Goal: Task Accomplishment & Management: Use online tool/utility

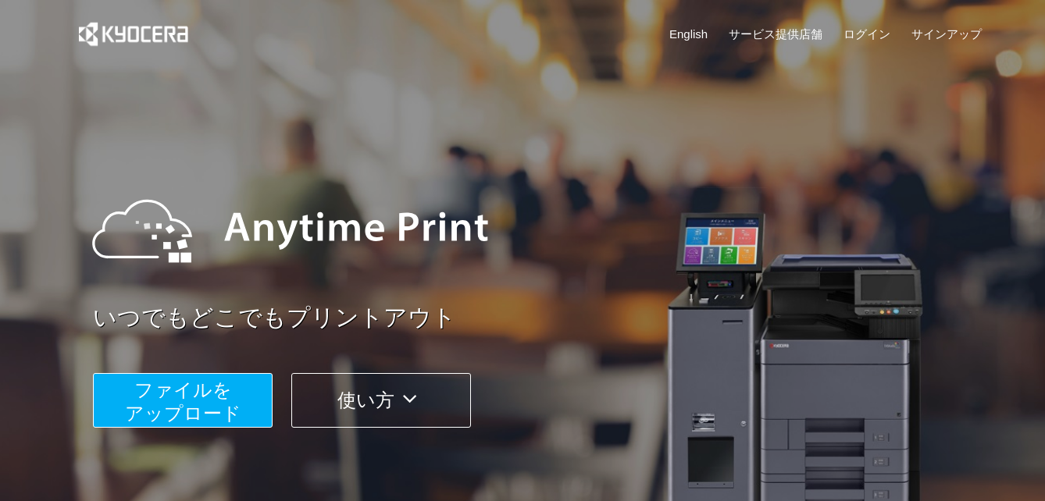
click at [198, 406] on span "ファイルを ​​アップロード" at bounding box center [183, 402] width 116 height 45
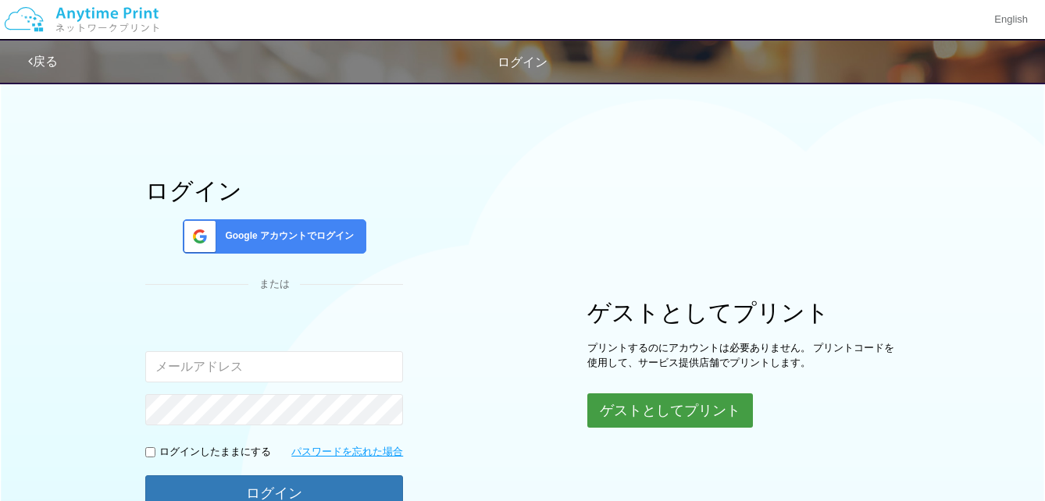
click at [678, 413] on button "ゲストとしてプリント" at bounding box center [670, 411] width 166 height 34
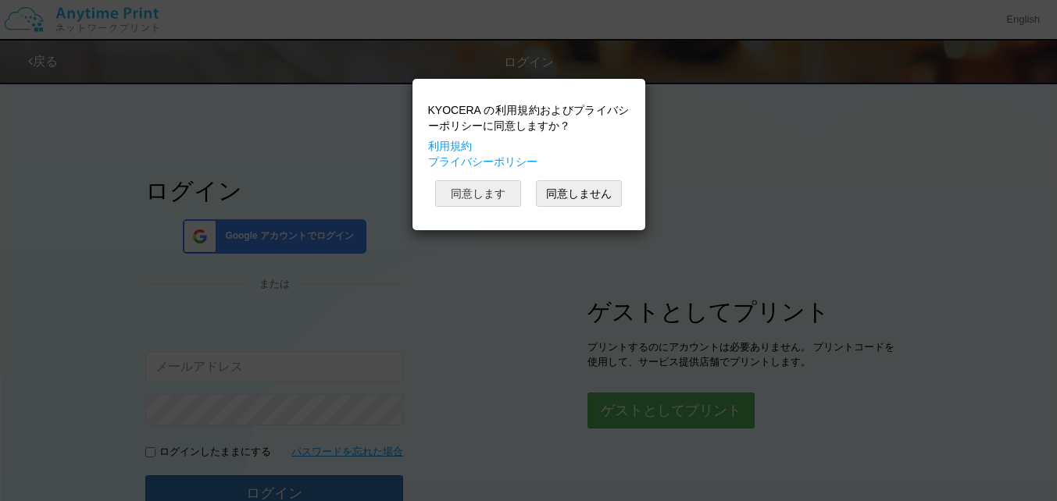
click at [458, 191] on button "同意します" at bounding box center [478, 193] width 86 height 27
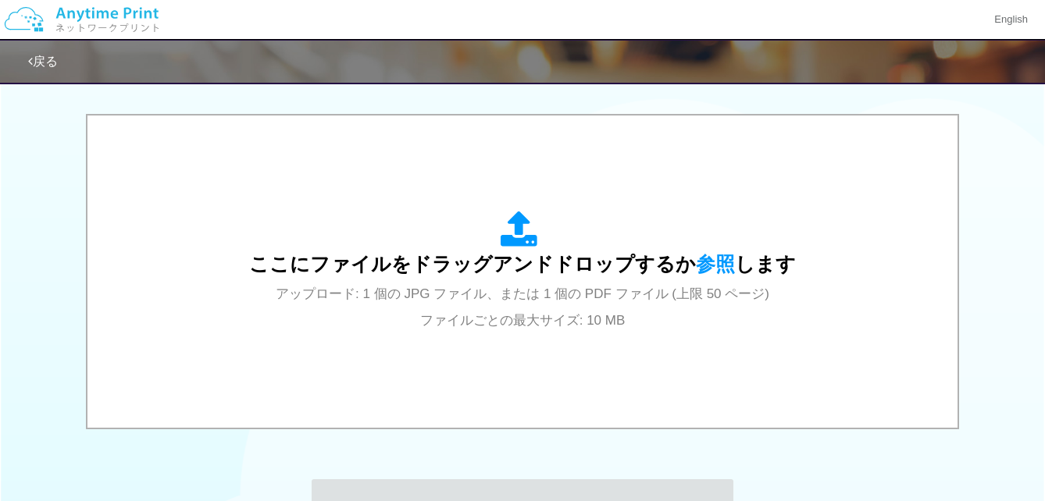
scroll to position [493, 0]
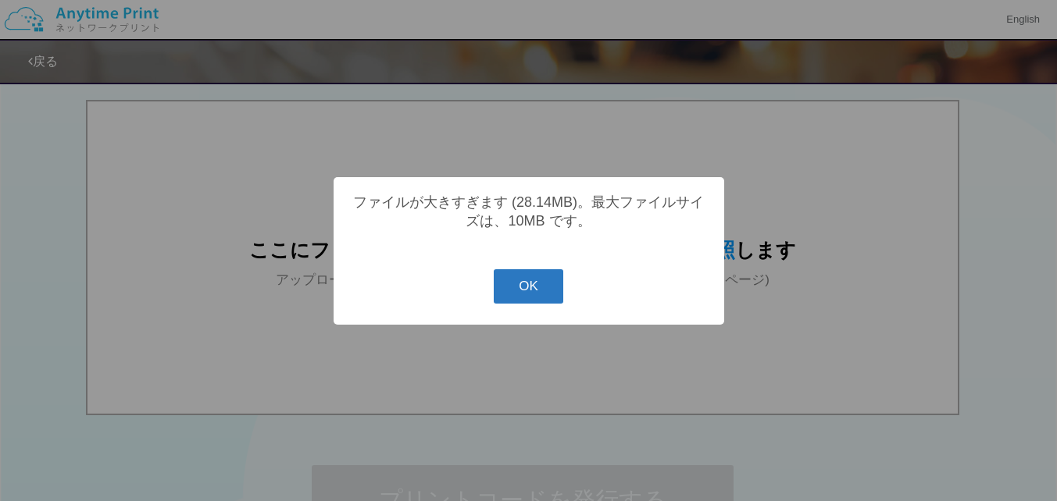
click at [536, 294] on button "OK" at bounding box center [528, 286] width 69 height 34
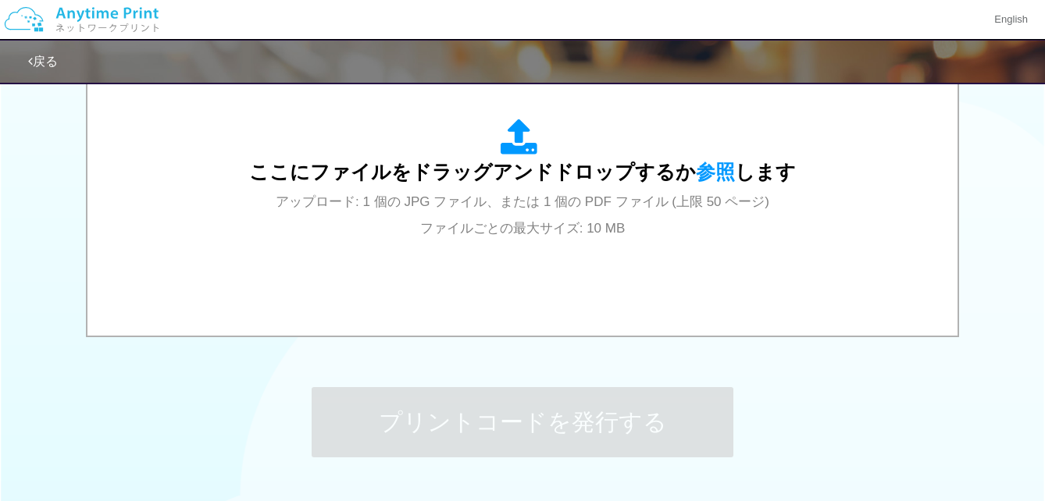
scroll to position [572, 0]
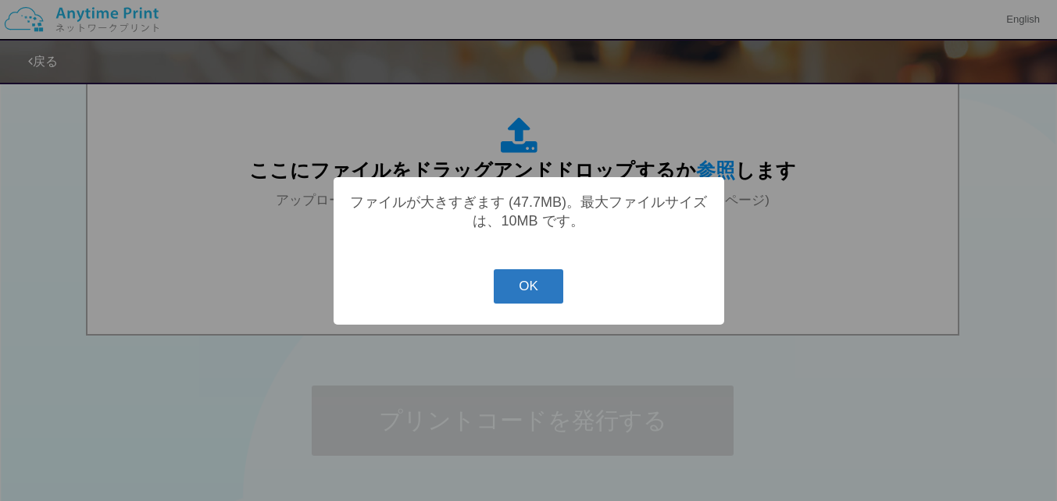
click at [536, 293] on button "OK" at bounding box center [528, 286] width 69 height 34
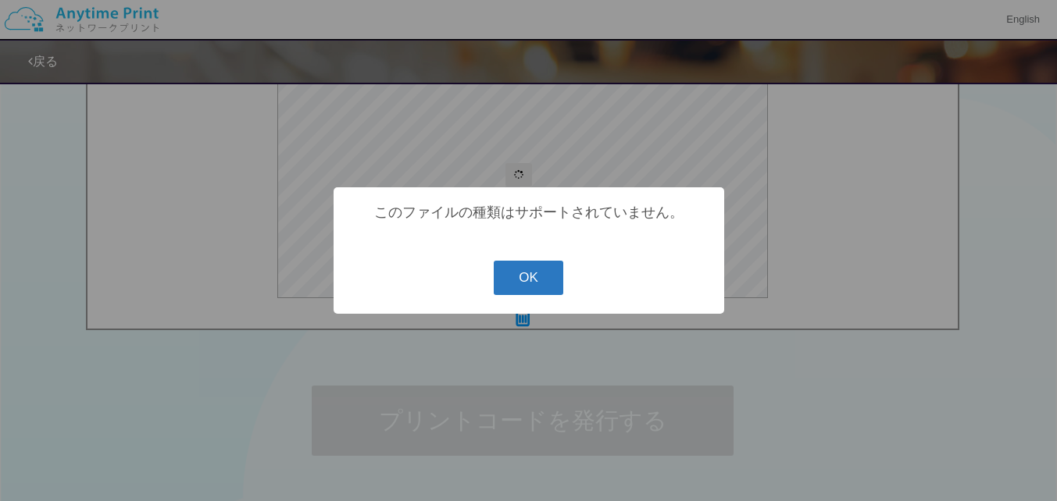
click at [537, 280] on button "OK" at bounding box center [528, 278] width 69 height 34
click at [543, 284] on button "OK" at bounding box center [528, 278] width 69 height 34
click at [515, 278] on button "OK" at bounding box center [528, 278] width 69 height 34
click at [523, 279] on button "OK" at bounding box center [528, 278] width 69 height 34
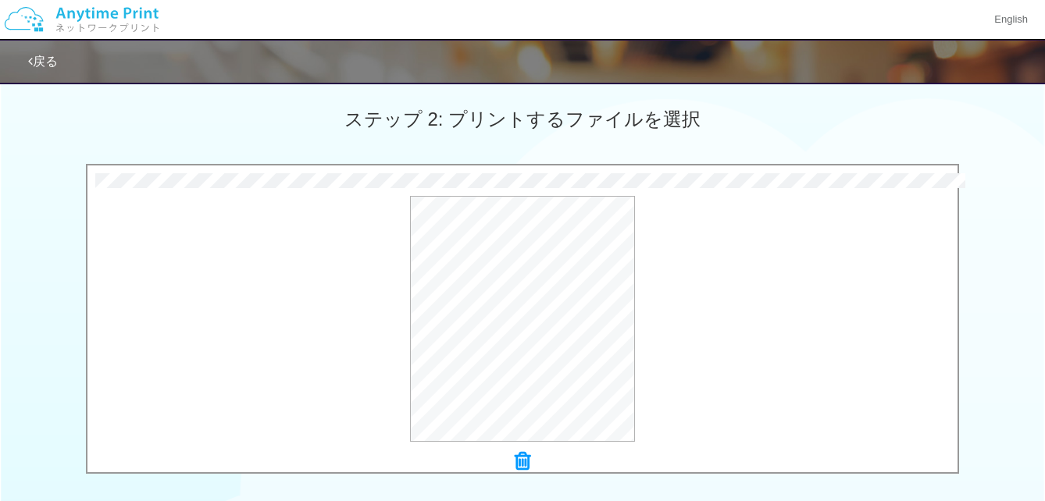
scroll to position [427, 0]
drag, startPoint x: 640, startPoint y: 354, endPoint x: 565, endPoint y: 319, distance: 82.5
click at [769, 346] on div "プレビュー" at bounding box center [522, 321] width 870 height 246
click at [681, 233] on div "プレビュー" at bounding box center [522, 321] width 870 height 246
